Goal: Information Seeking & Learning: Learn about a topic

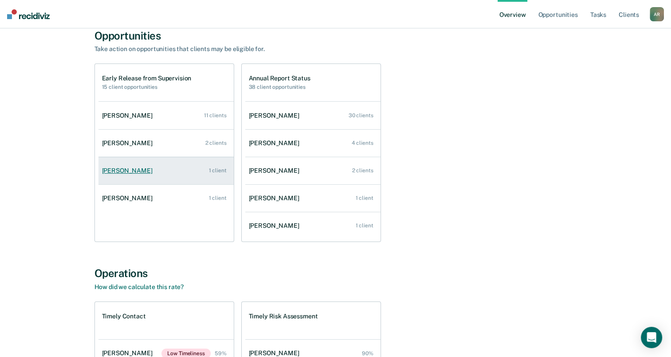
scroll to position [89, 0]
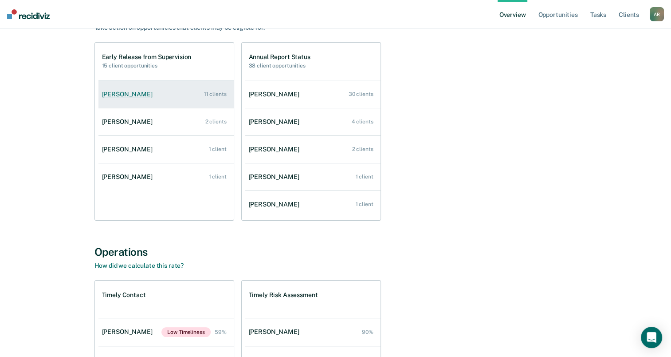
click at [133, 100] on link "[PERSON_NAME] 11 clients" at bounding box center [165, 94] width 135 height 25
